Goal: Obtain resource: Download file/media

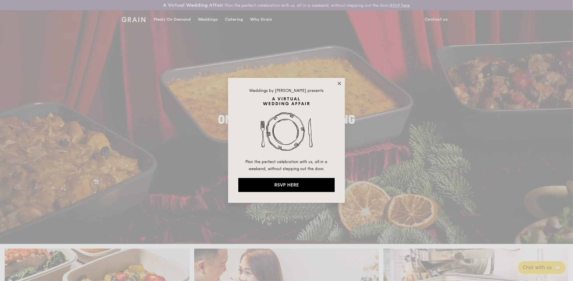
click at [342, 83] on icon at bounding box center [339, 83] width 5 height 5
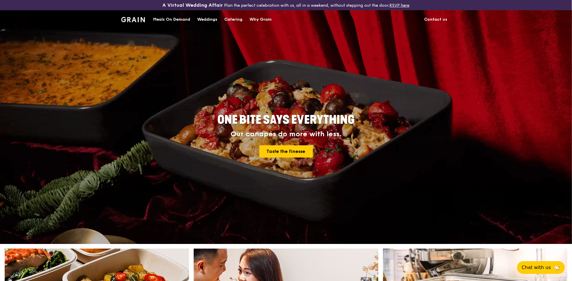
click at [236, 20] on div "Catering" at bounding box center [233, 20] width 18 height 18
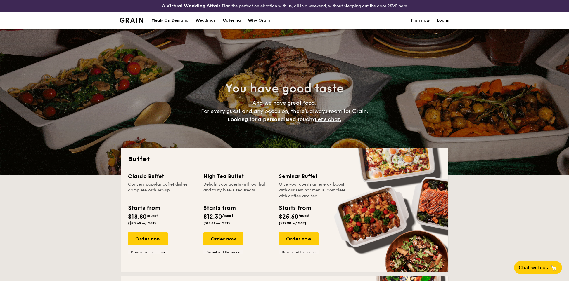
select select
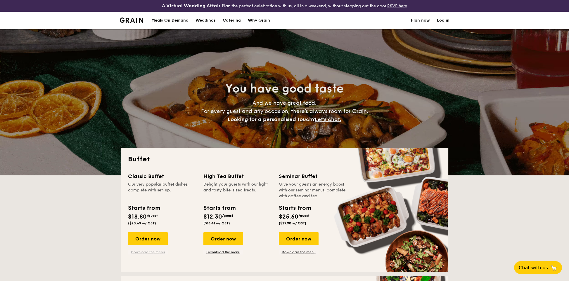
click at [159, 252] on link "Download the menu" at bounding box center [148, 252] width 40 height 5
